Goal: Task Accomplishment & Management: Complete application form

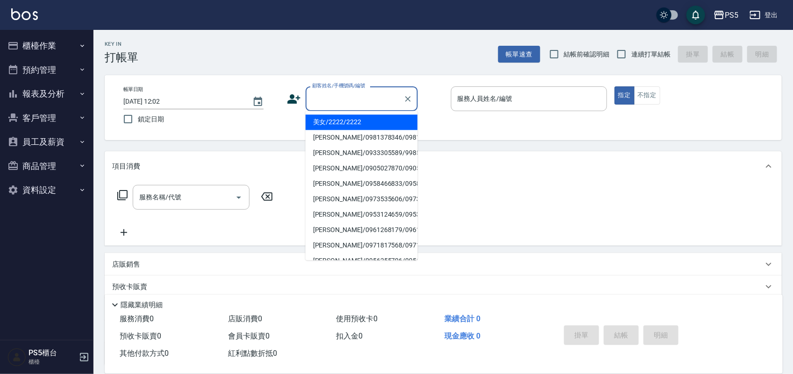
click at [318, 98] on input "顧客姓名/手機號碼/編號" at bounding box center [355, 99] width 90 height 16
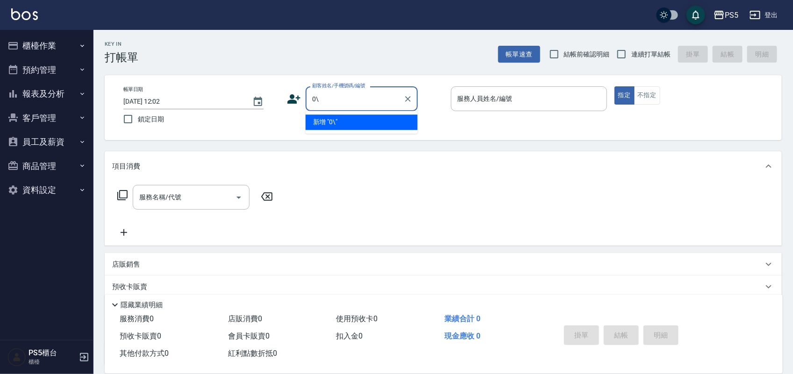
type input "0"
click at [343, 124] on li "新客人 姓名未設定/陳靜靜/null" at bounding box center [361, 122] width 112 height 15
type input "新客人 姓名未設定/陳靜靜/null"
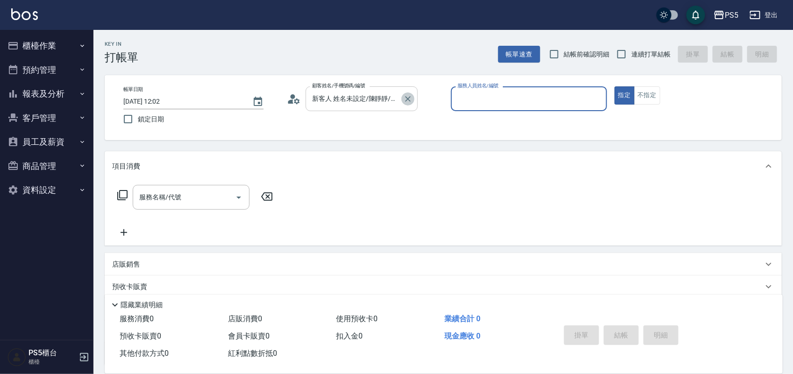
click at [411, 98] on icon "Clear" at bounding box center [407, 98] width 9 height 9
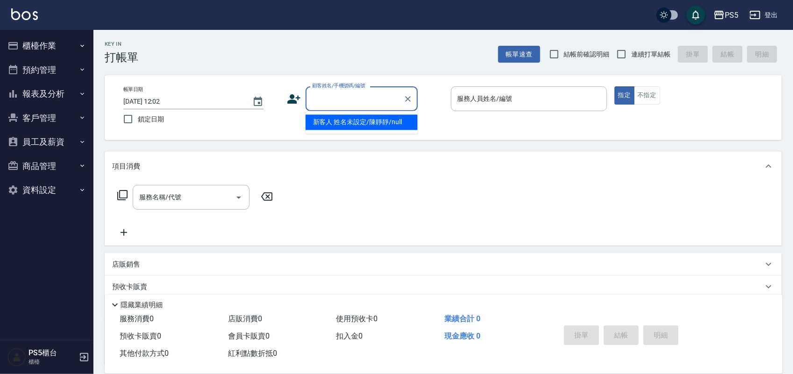
click at [371, 97] on input "顧客姓名/手機號碼/編號" at bounding box center [355, 99] width 90 height 16
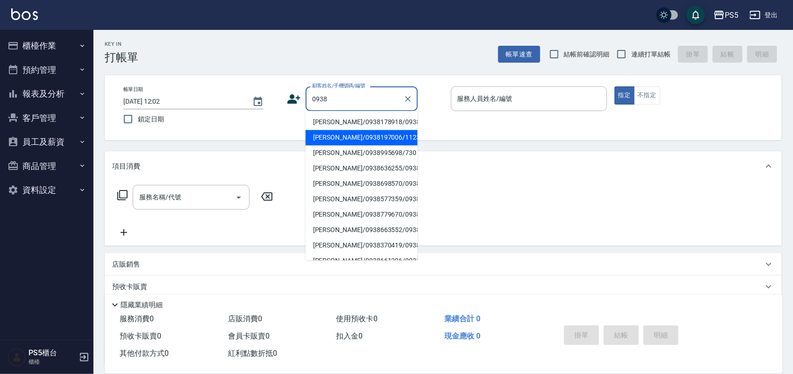
click at [330, 145] on li "[PERSON_NAME]/0938197006/11231" at bounding box center [361, 137] width 112 height 15
type input "[PERSON_NAME]/0938197006/11231"
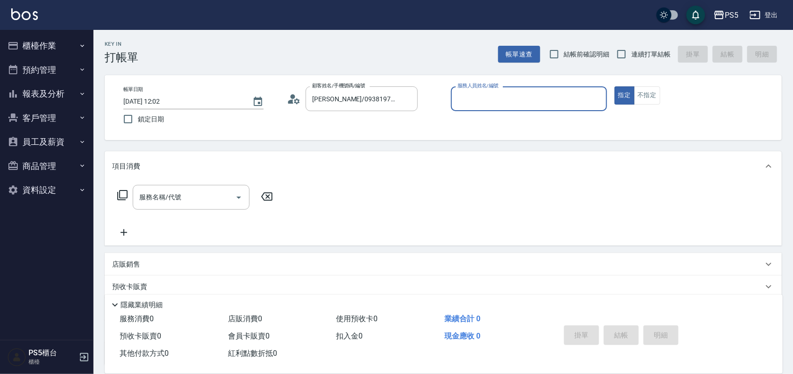
type input "[PERSON_NAME]-5"
click at [193, 204] on input "服務名稱/代號" at bounding box center [184, 197] width 94 height 16
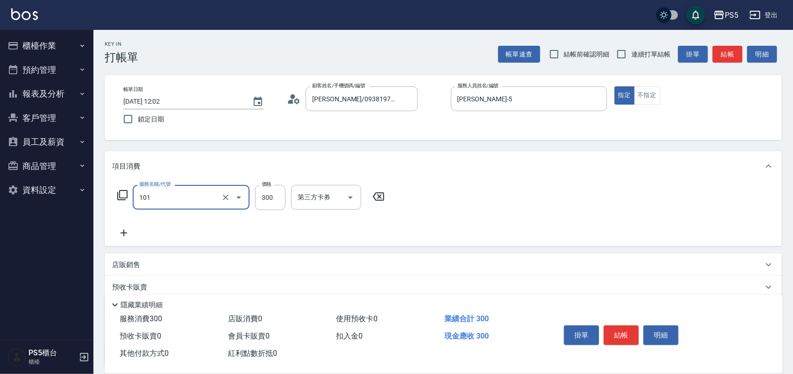
type input "洗髮(101)"
type input "400"
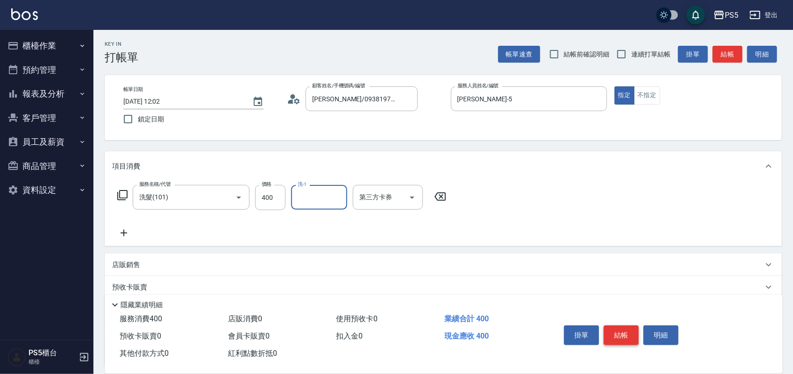
click at [617, 334] on button "結帳" at bounding box center [620, 336] width 35 height 20
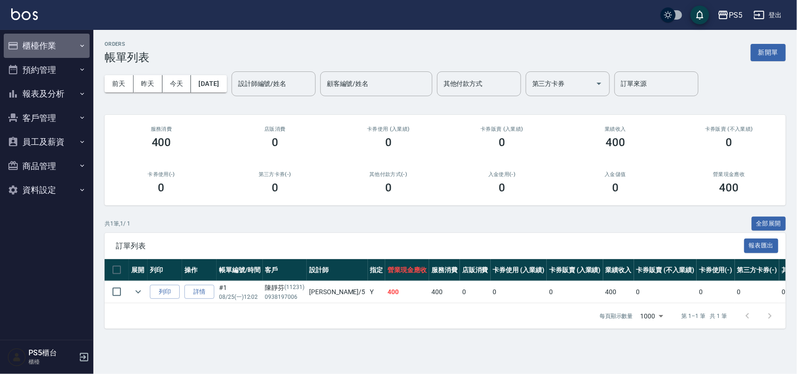
click at [36, 50] on button "櫃檯作業" at bounding box center [47, 46] width 86 height 24
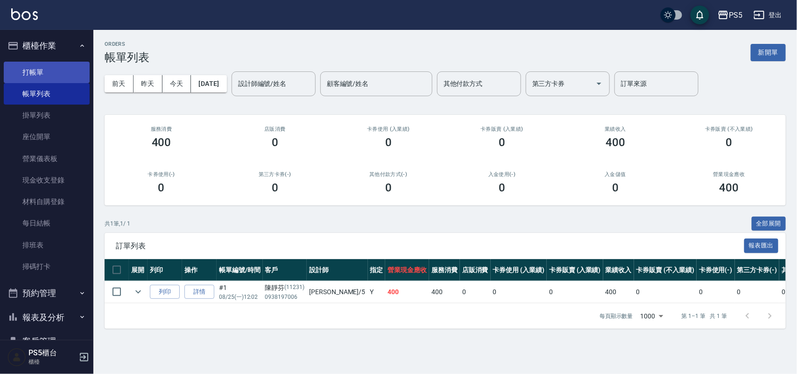
click at [31, 70] on link "打帳單" at bounding box center [47, 72] width 86 height 21
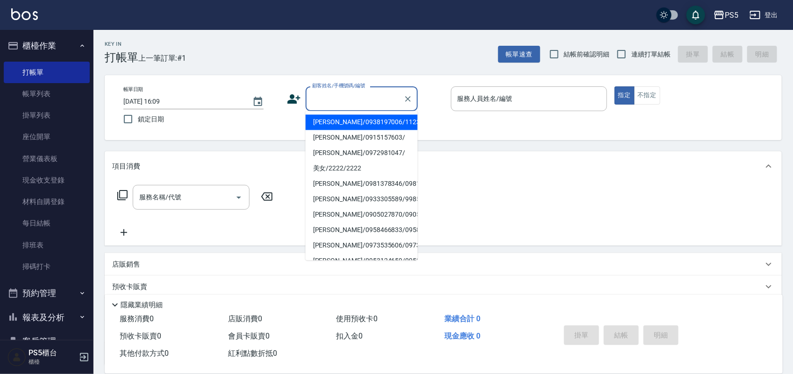
click at [334, 100] on input "顧客姓名/手機號碼/編號" at bounding box center [355, 99] width 90 height 16
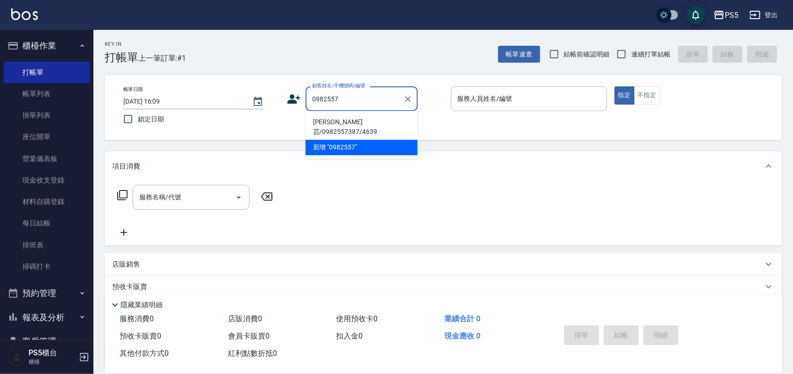
click at [331, 126] on li "[PERSON_NAME]芸/0982557387/4639" at bounding box center [361, 127] width 112 height 25
type input "[PERSON_NAME]芸/0982557387/4639"
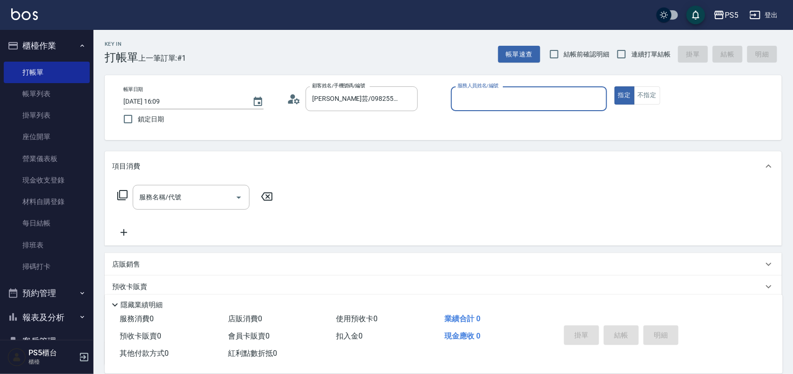
type input "[PERSON_NAME]-5"
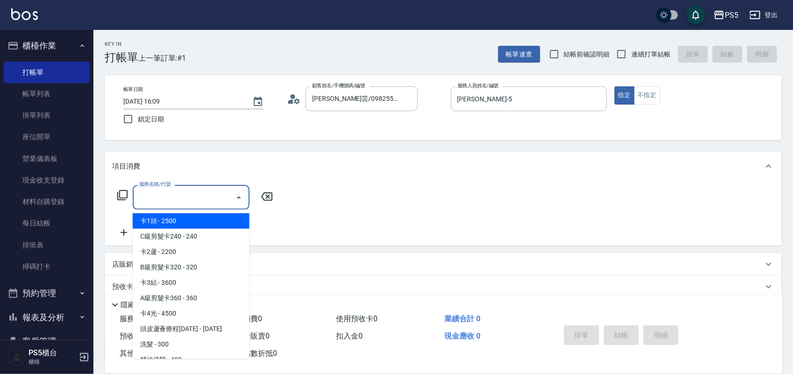
click at [167, 197] on input "服務名稱/代號" at bounding box center [184, 197] width 94 height 16
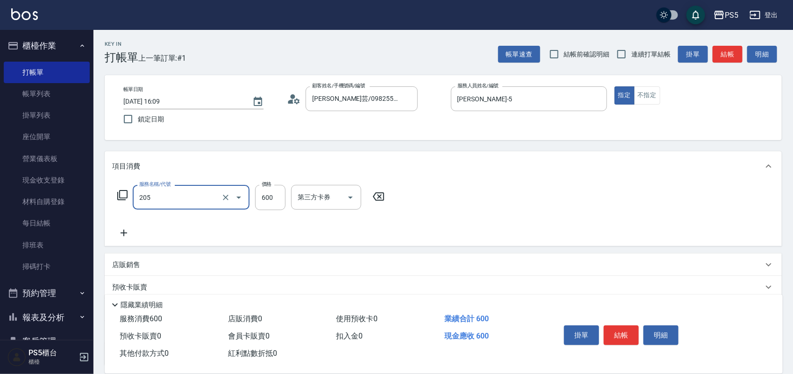
type input "A級洗剪600(205)"
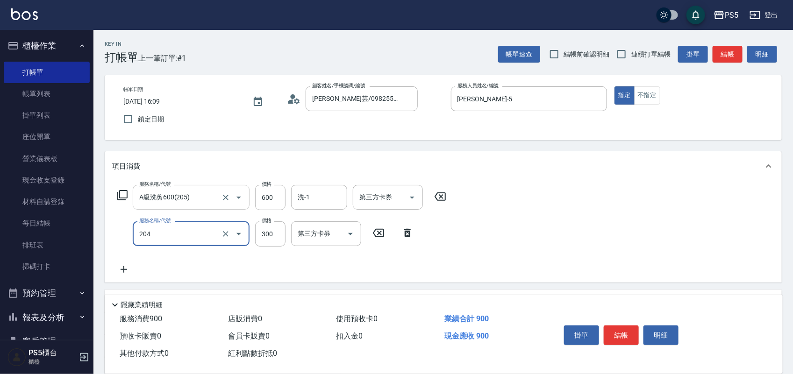
type input "單剪髮300(204)"
type input "400"
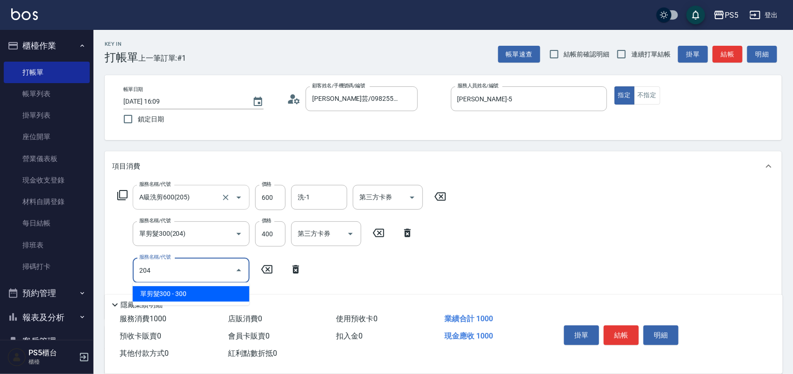
type input "單剪髮300(204)"
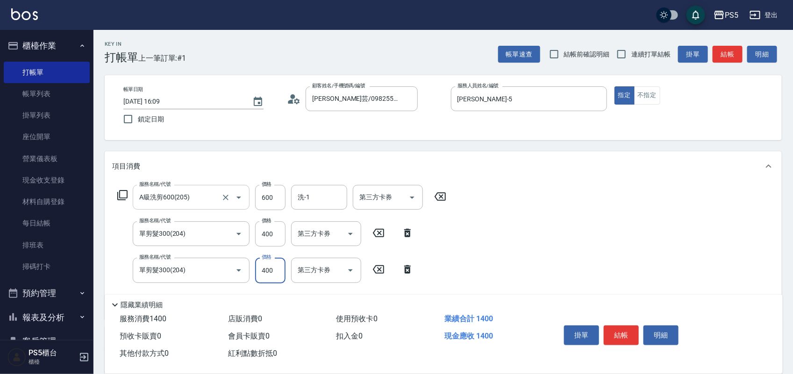
type input "400"
click at [616, 334] on button "結帳" at bounding box center [620, 336] width 35 height 20
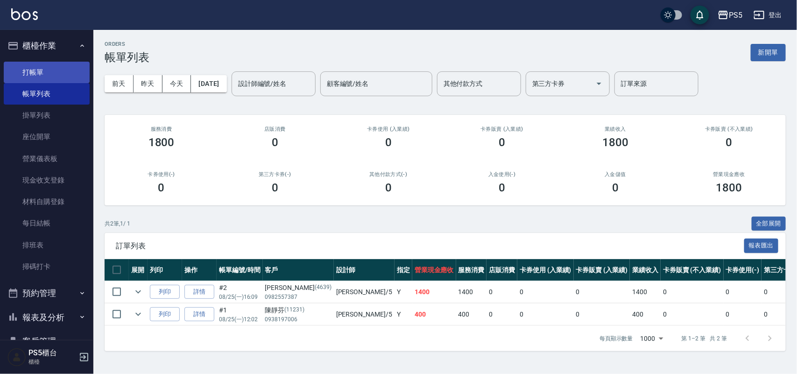
click at [53, 69] on link "打帳單" at bounding box center [47, 72] width 86 height 21
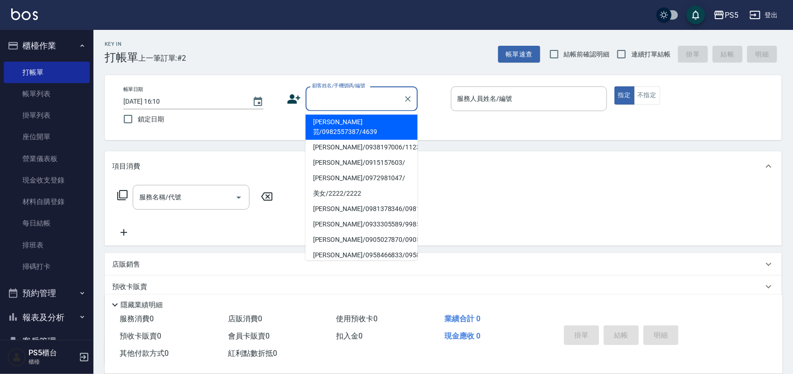
click at [361, 103] on input "顧客姓名/手機號碼/編號" at bounding box center [355, 99] width 90 height 16
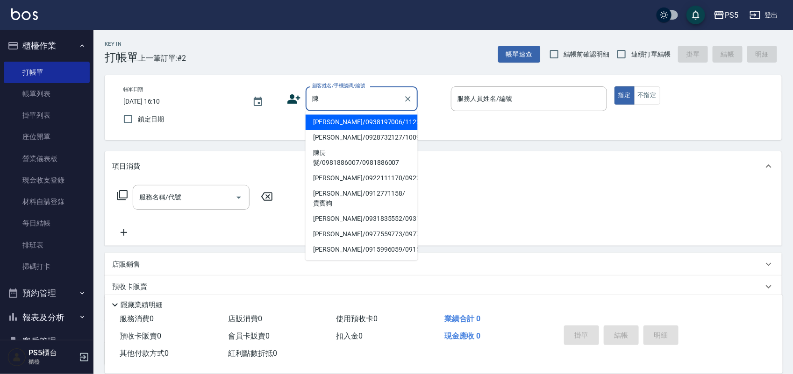
click at [361, 162] on li "陳長髮/0981886007/0981886007" at bounding box center [361, 158] width 112 height 25
type input "陳長髮/0981886007/0981886007"
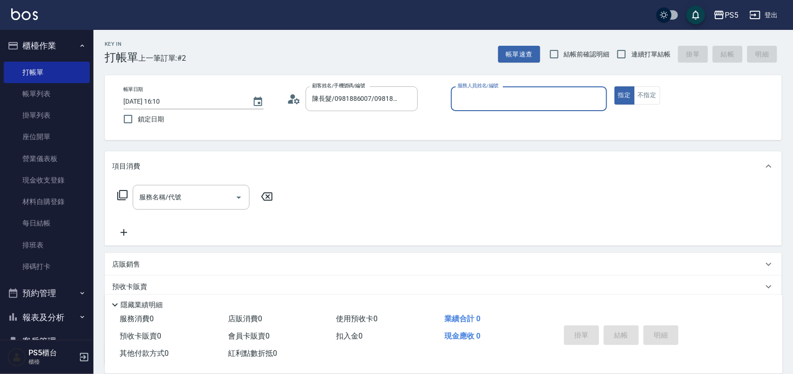
type input "[PERSON_NAME]-5"
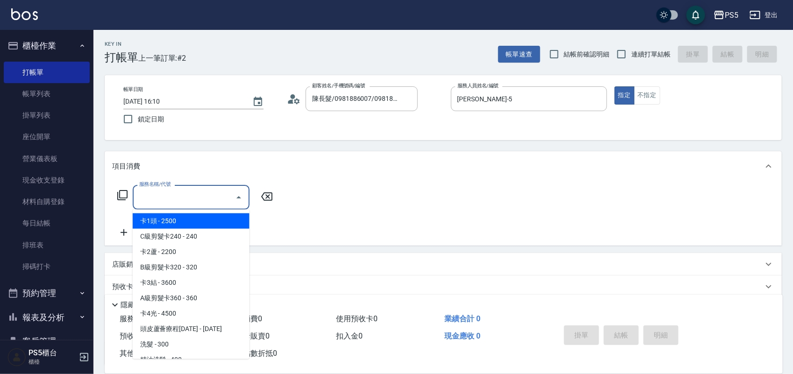
click at [187, 198] on input "服務名稱/代號" at bounding box center [184, 197] width 94 height 16
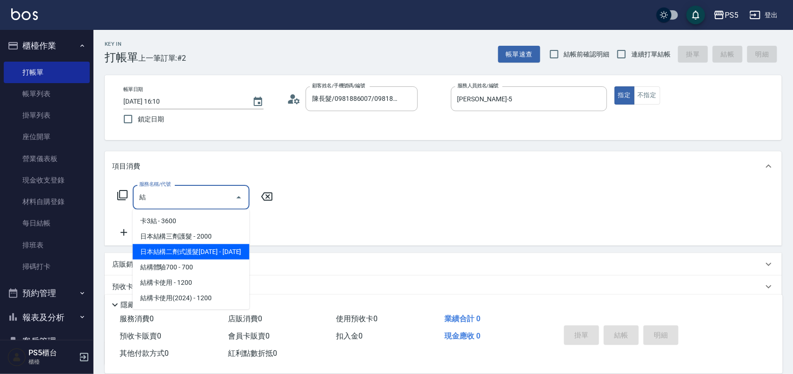
click at [179, 250] on span "日本結構二劑式護髮[DATE] - [DATE]" at bounding box center [191, 251] width 117 height 15
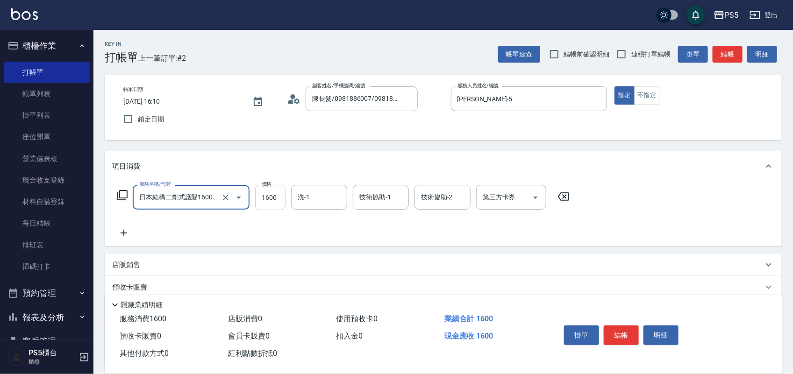
type input "日本結構二劑式護髮1600(904)"
click at [277, 197] on input "1600" at bounding box center [270, 197] width 30 height 25
type input "2500"
click at [621, 328] on button "結帳" at bounding box center [620, 336] width 35 height 20
